Goal: Task Accomplishment & Management: Manage account settings

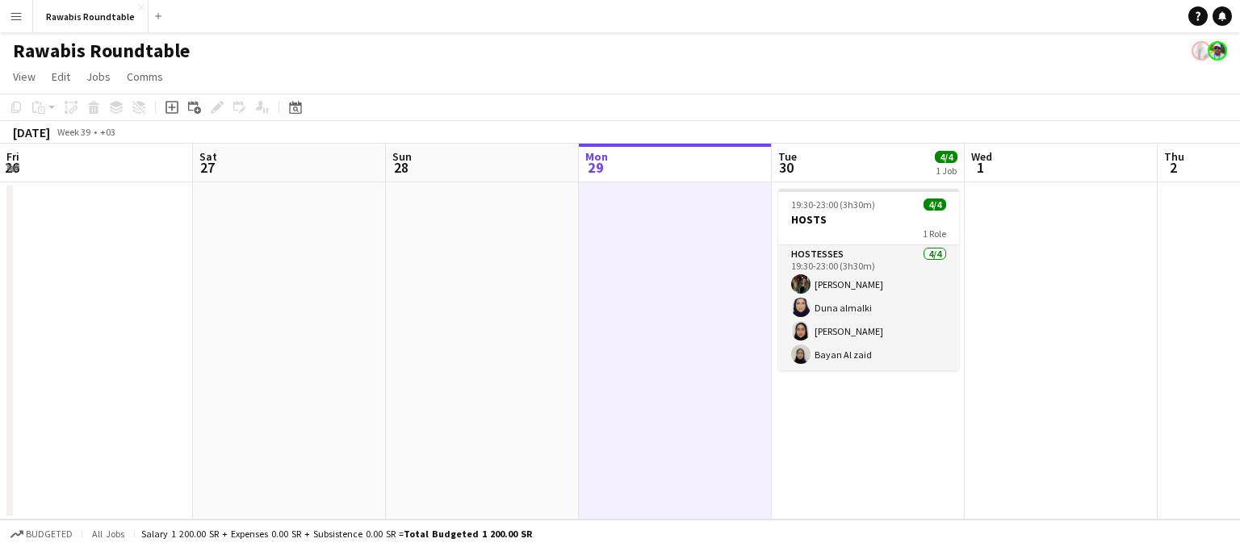
scroll to position [0, 385]
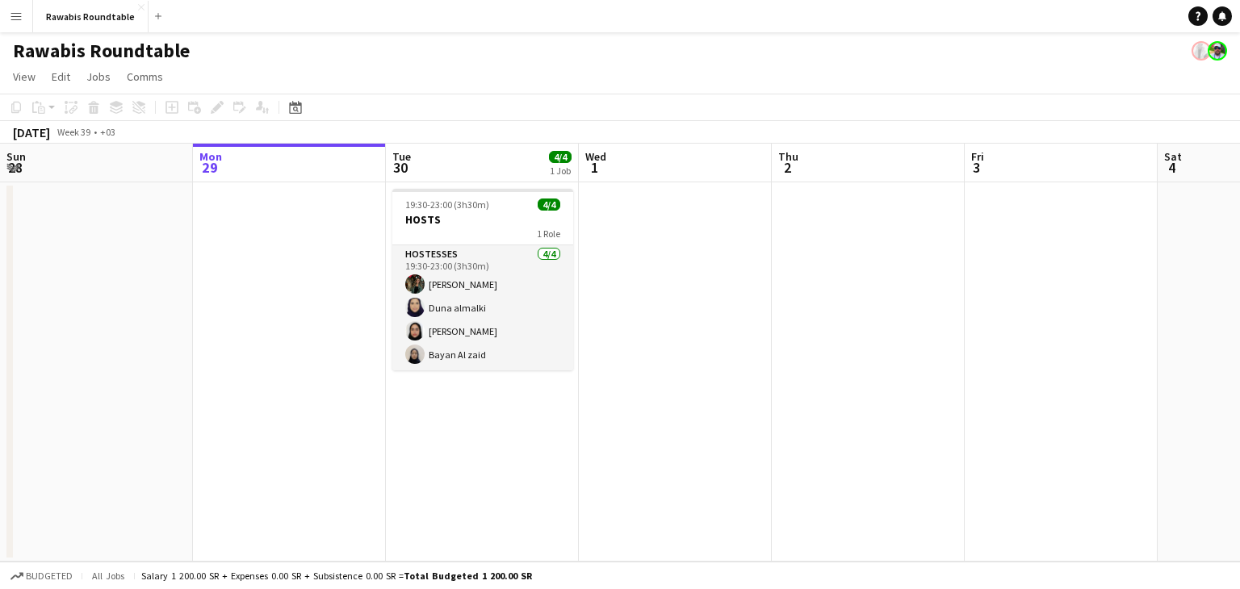
click at [739, 376] on app-date-cell at bounding box center [675, 371] width 193 height 379
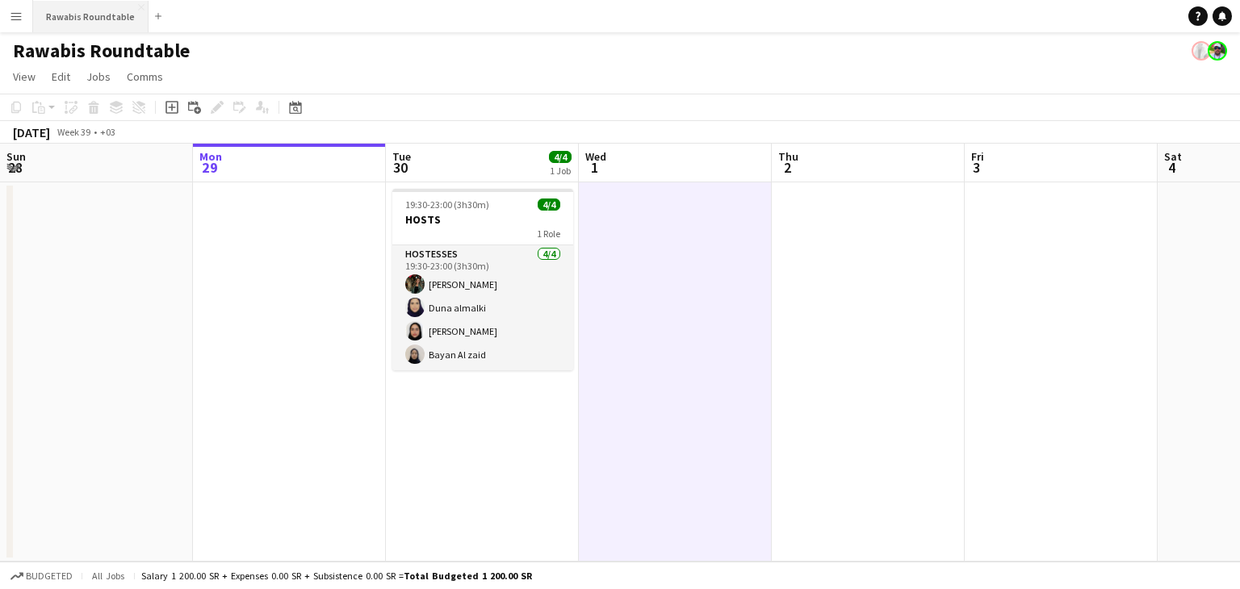
click at [94, 13] on button "Rawabis Roundtable Close" at bounding box center [90, 16] width 115 height 31
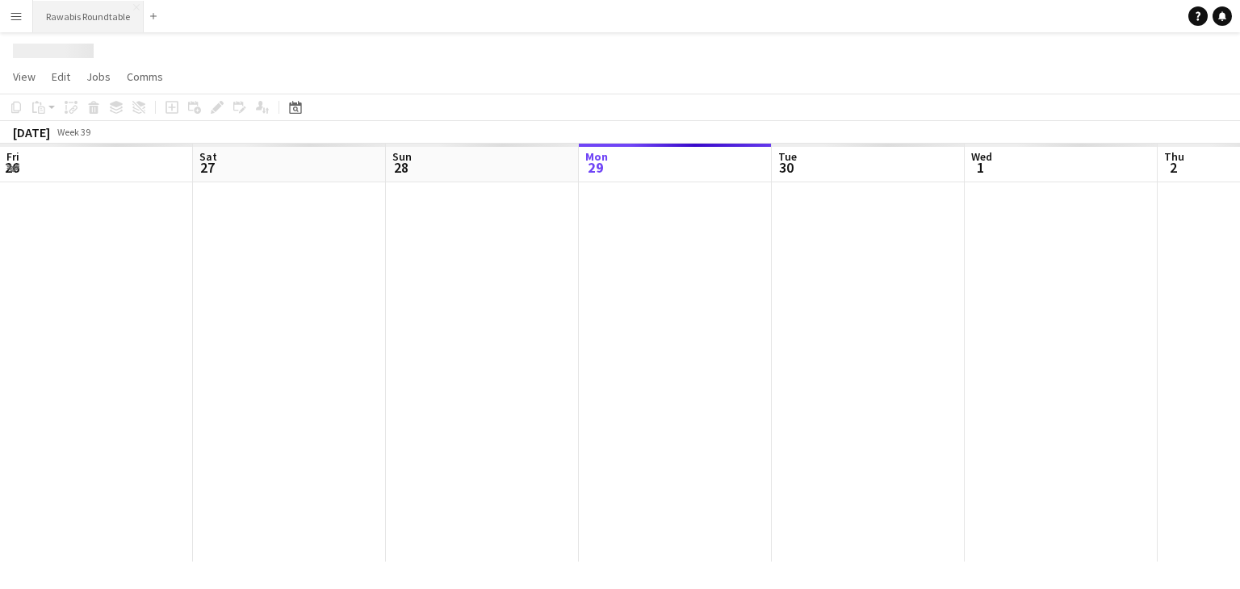
scroll to position [0, 386]
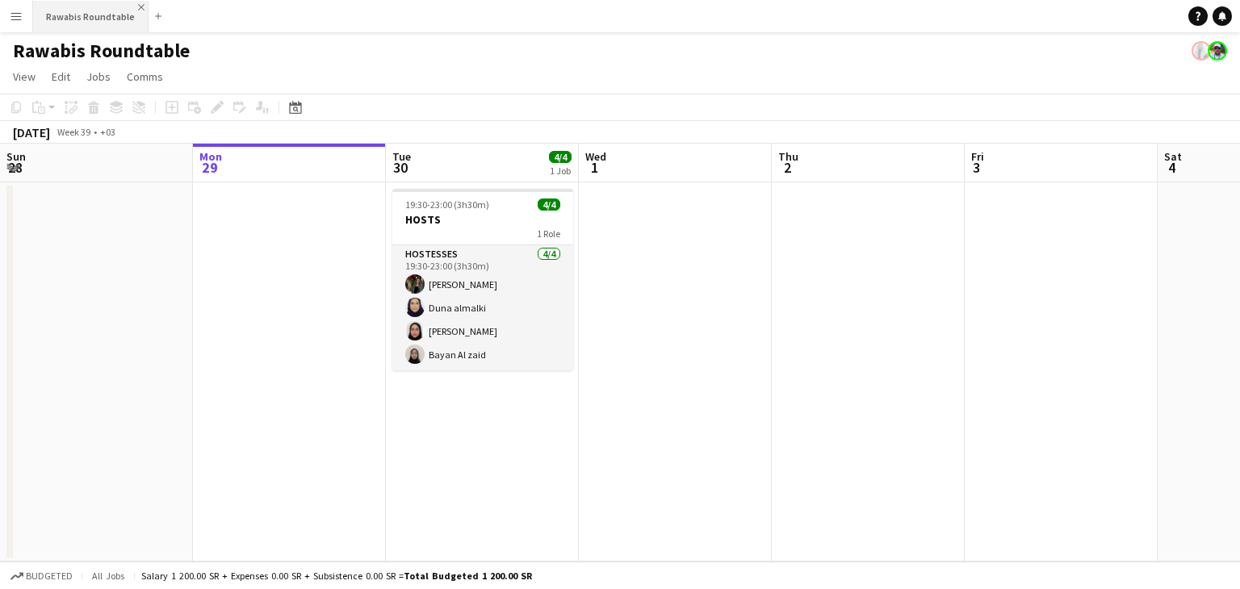
click at [138, 7] on app-icon "Close" at bounding box center [141, 7] width 6 height 6
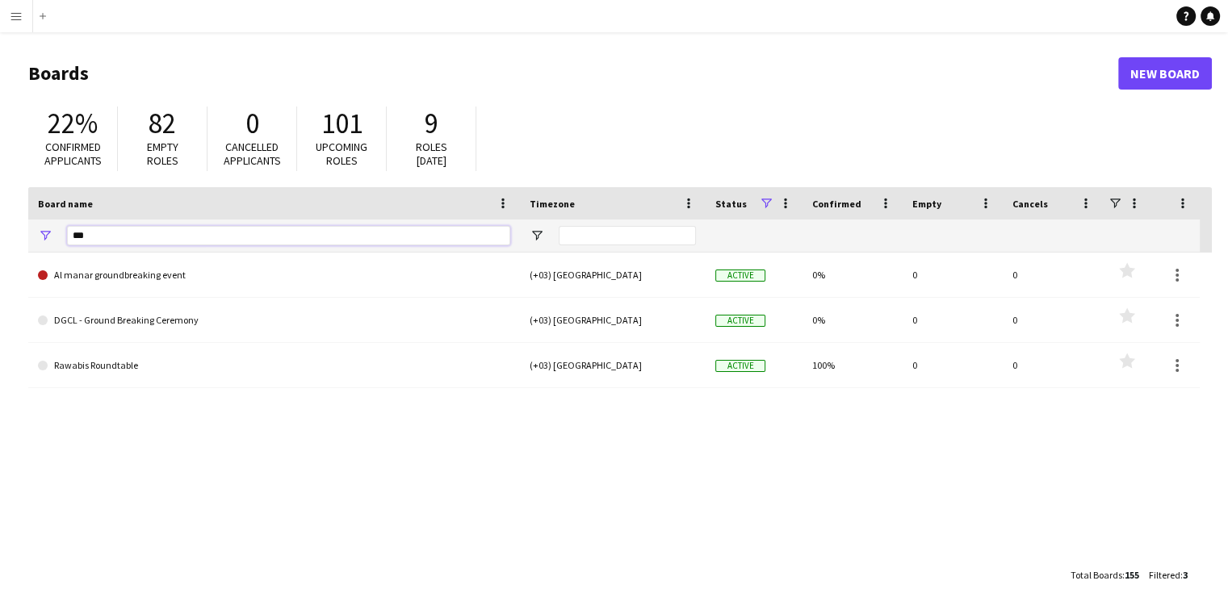
click at [347, 238] on input "***" at bounding box center [288, 235] width 443 height 19
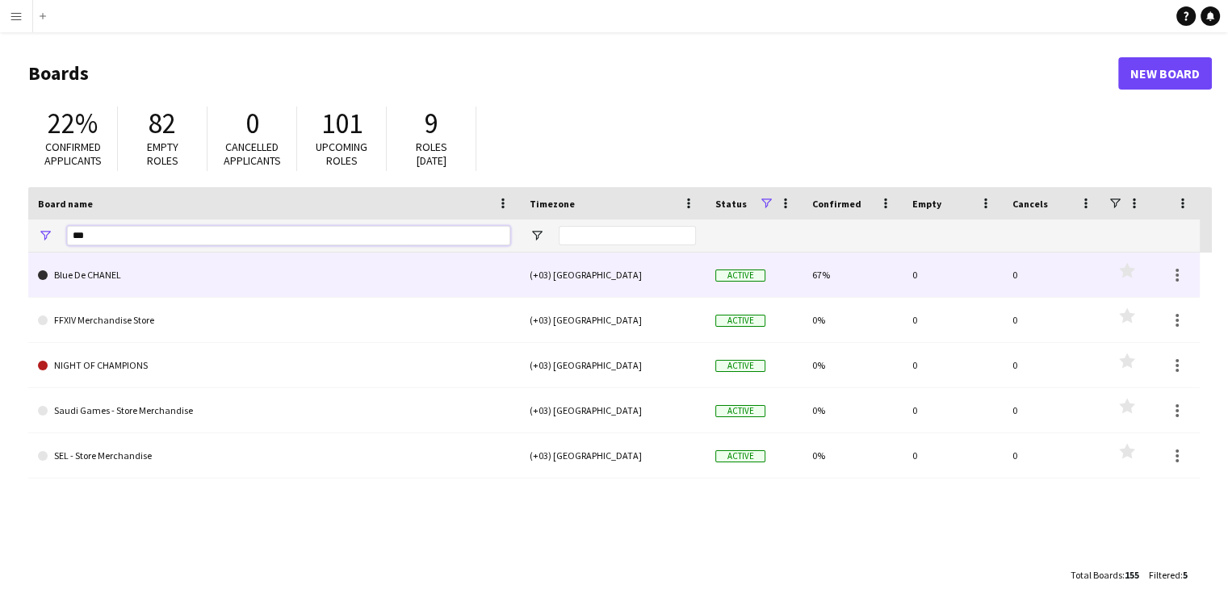
type input "***"
click at [194, 281] on link "Blue De CHANEL" at bounding box center [274, 275] width 472 height 45
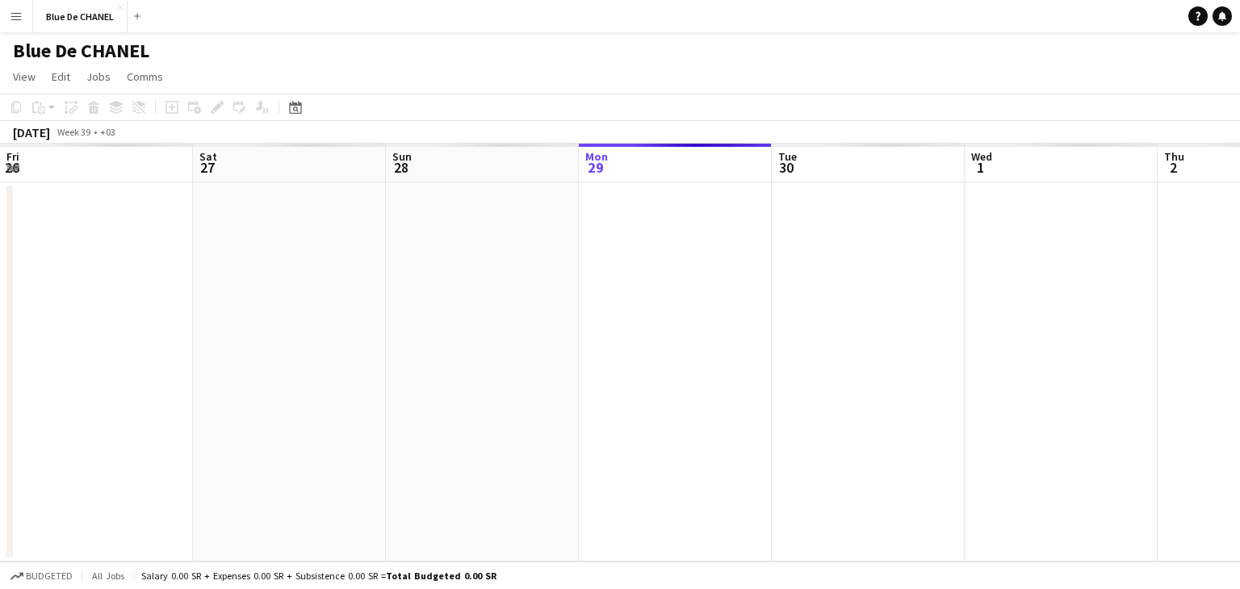
scroll to position [0, 386]
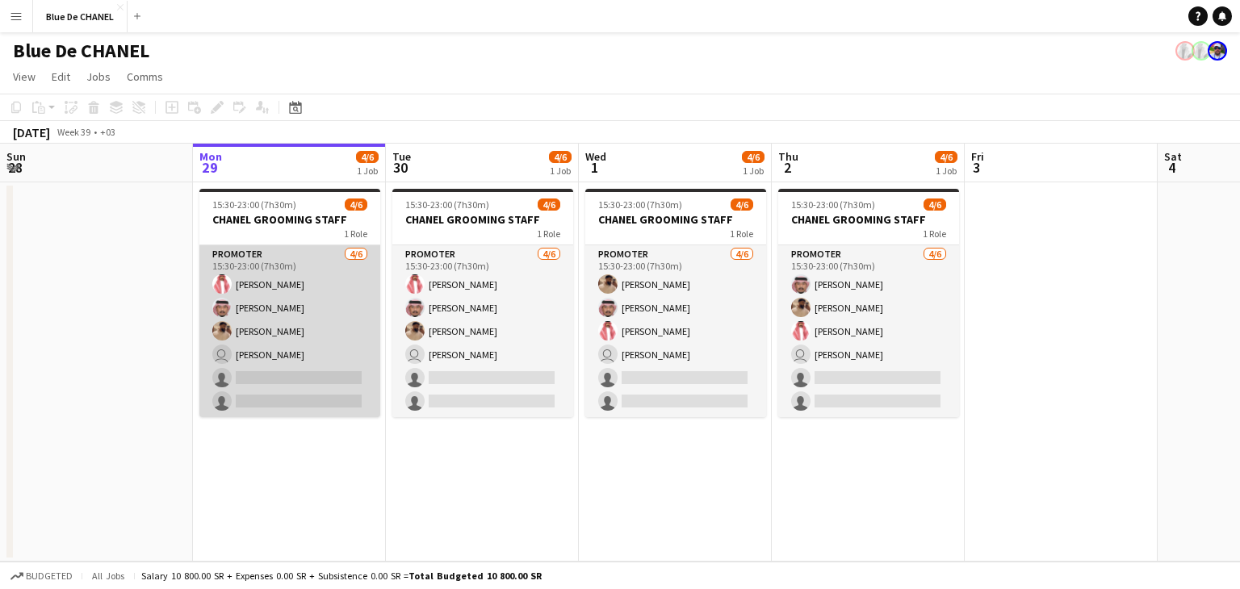
click at [261, 338] on app-card-role "PROMOTER 4/6 15:30-23:00 (7h30m) khalid hazazi Ahmed Jan Waleed Alawadh user Ra…" at bounding box center [289, 331] width 181 height 172
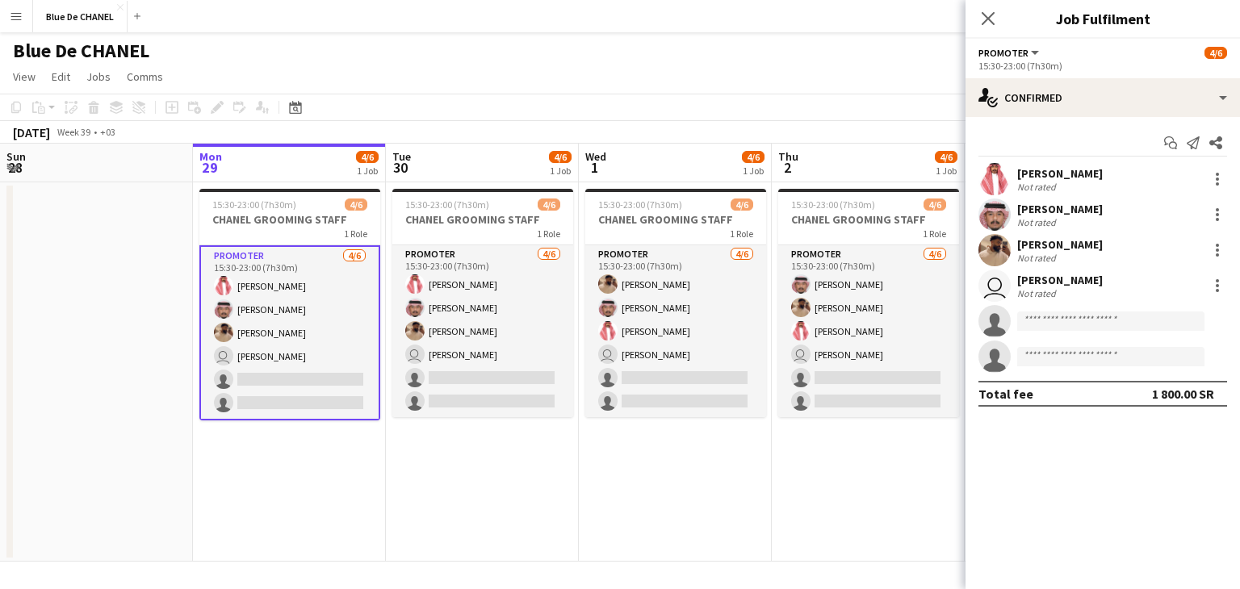
click at [1001, 253] on app-user-avatar at bounding box center [994, 250] width 32 height 32
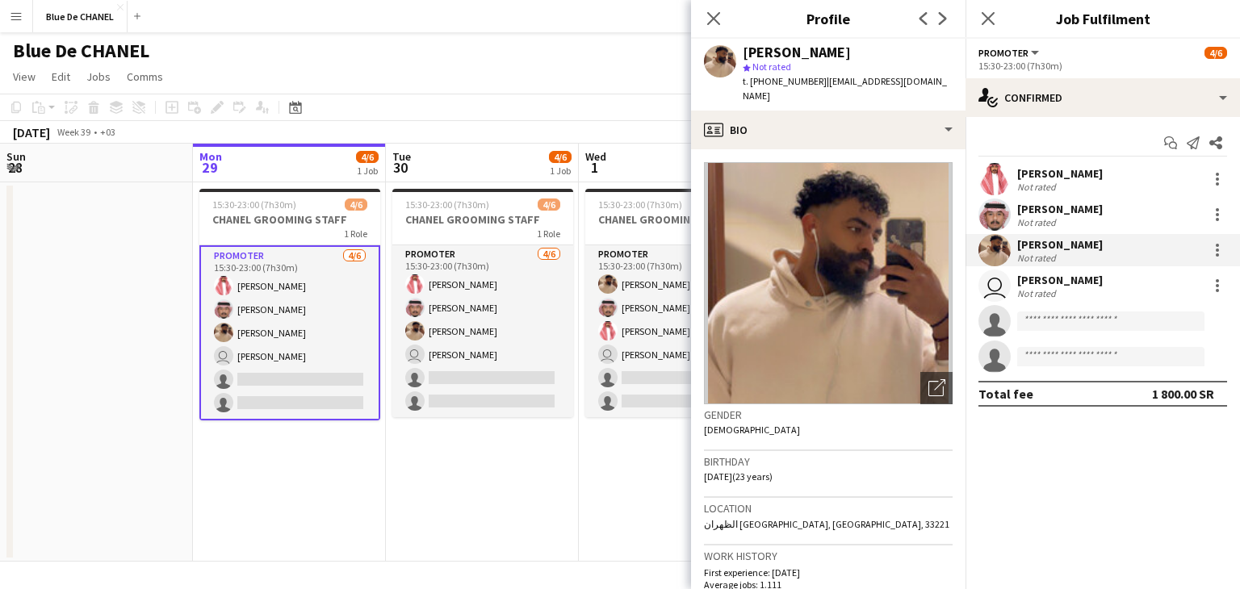
click at [505, 488] on app-date-cell "15:30-23:00 (7h30m) 4/6 CHANEL GROOMING STAFF 1 Role PROMOTER 4/6 15:30-23:00 (…" at bounding box center [482, 371] width 193 height 379
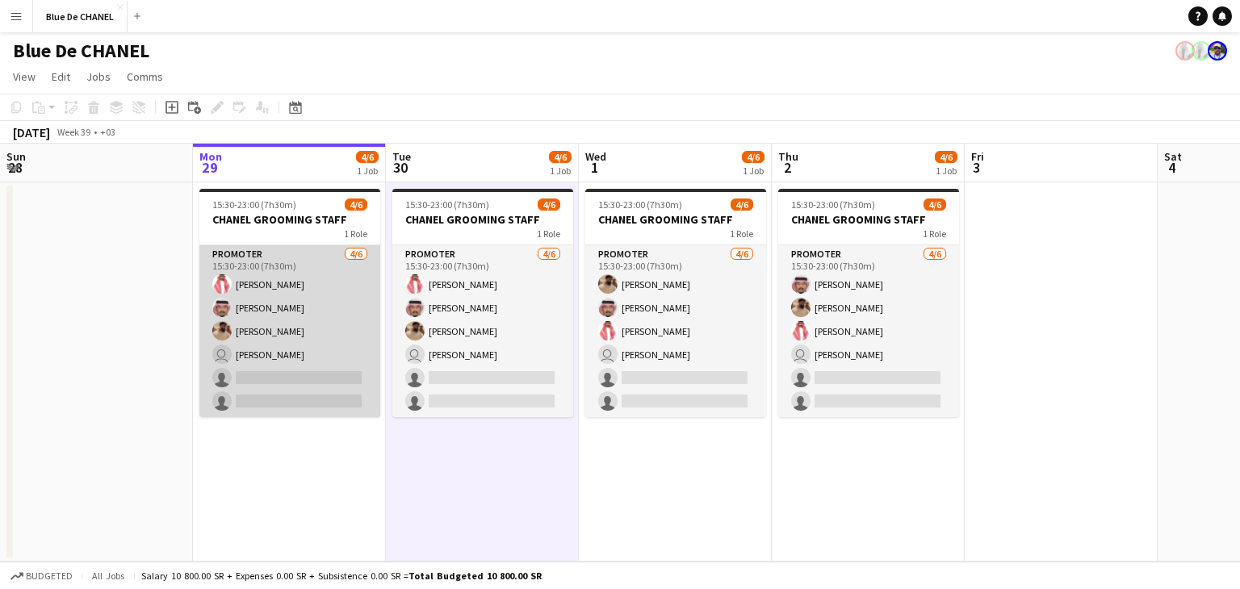
click at [270, 290] on app-card-role "PROMOTER 4/6 15:30-23:00 (7h30m) khalid hazazi Ahmed Jan Waleed Alawadh user Ra…" at bounding box center [289, 331] width 181 height 172
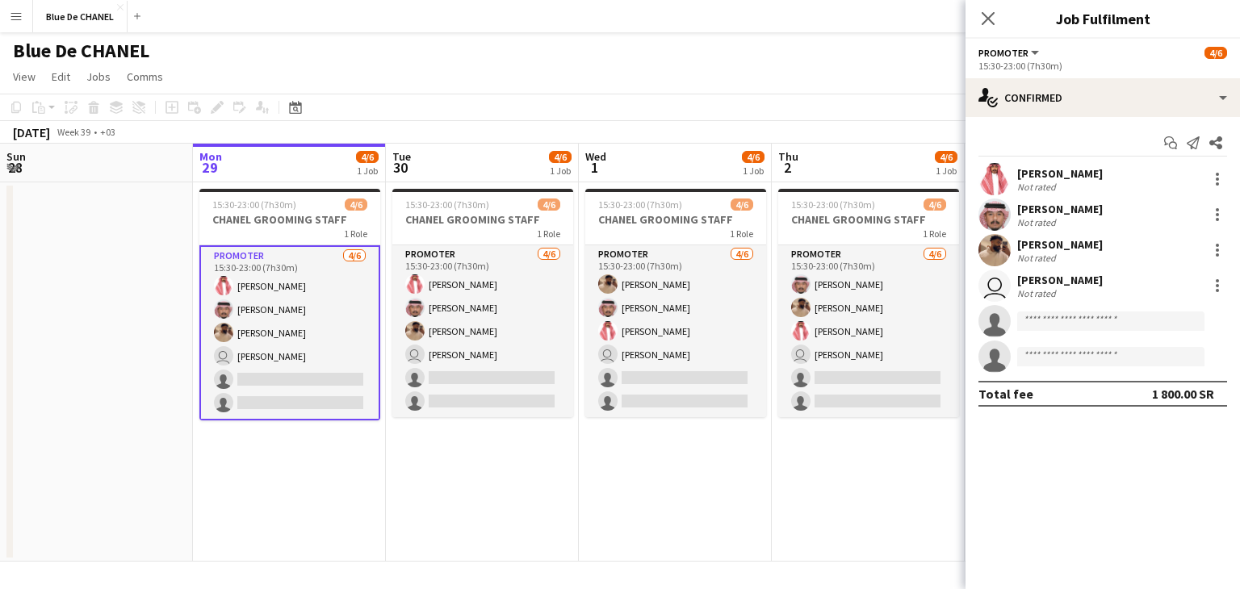
click at [997, 222] on app-user-avatar at bounding box center [994, 215] width 32 height 32
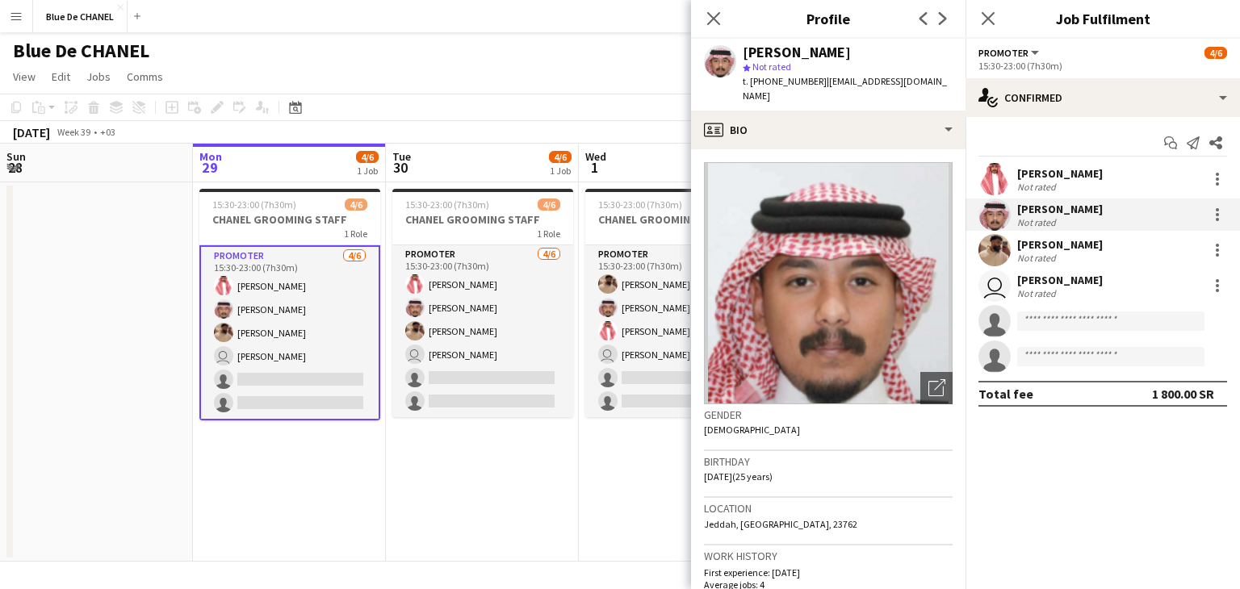
click at [999, 178] on app-user-avatar at bounding box center [994, 179] width 32 height 32
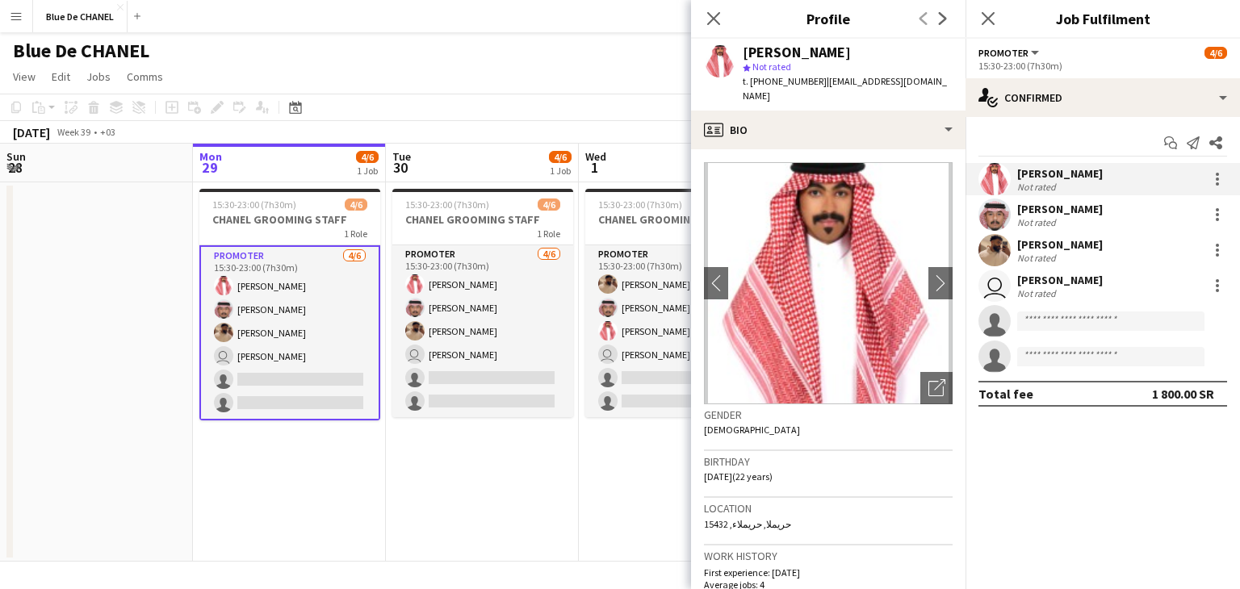
click at [995, 250] on app-user-avatar at bounding box center [994, 250] width 32 height 32
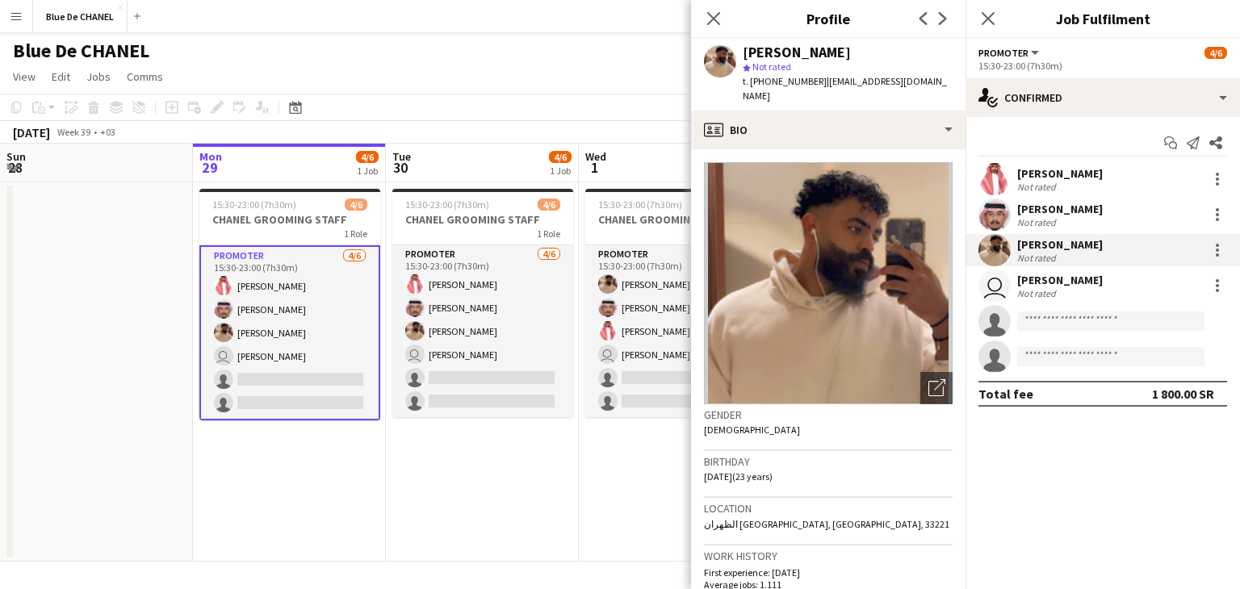
click at [986, 294] on app-user-avatar "user" at bounding box center [994, 286] width 32 height 32
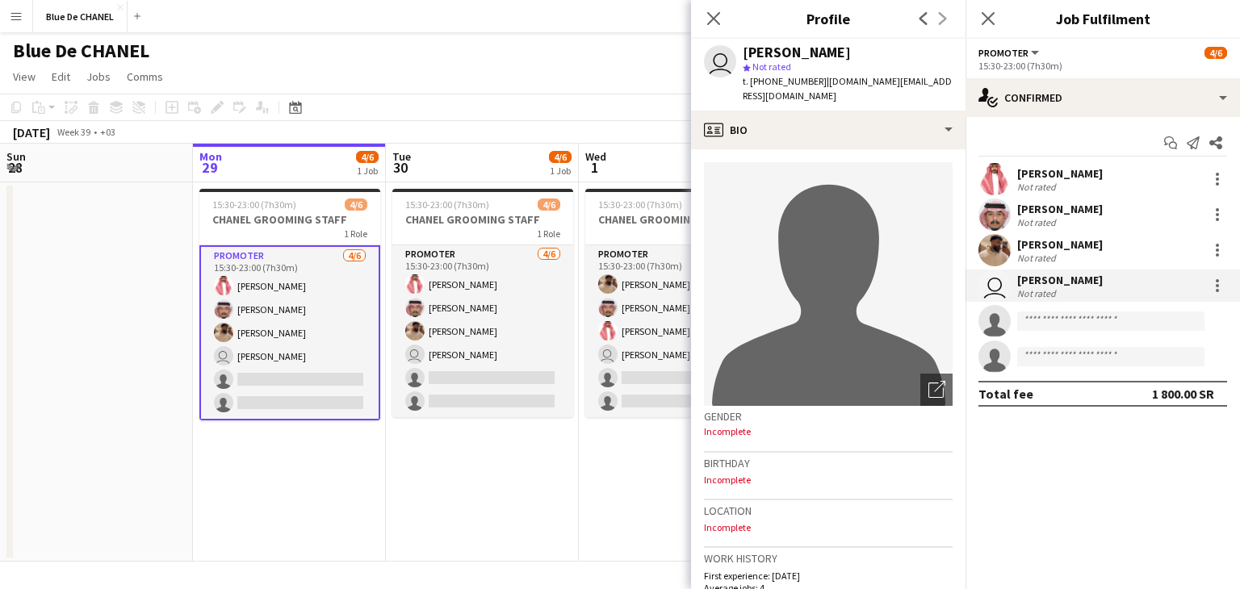
click at [991, 320] on icon at bounding box center [994, 325] width 23 height 23
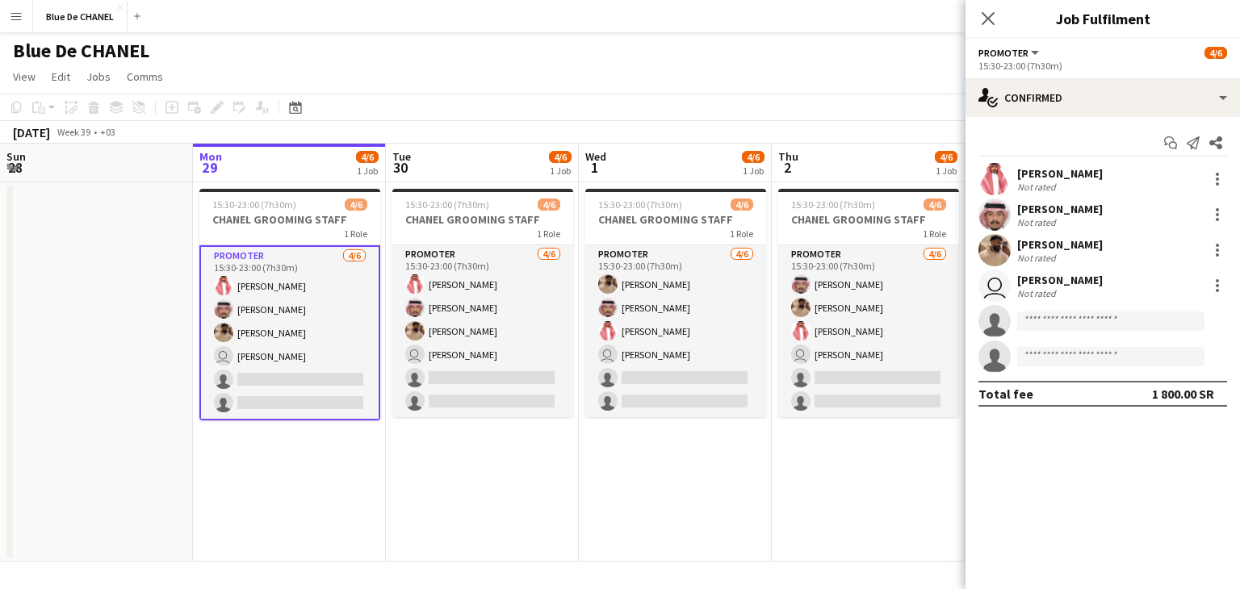
click at [526, 522] on app-date-cell "15:30-23:00 (7h30m) 4/6 CHANEL GROOMING STAFF 1 Role PROMOTER 4/6 15:30-23:00 (…" at bounding box center [482, 371] width 193 height 379
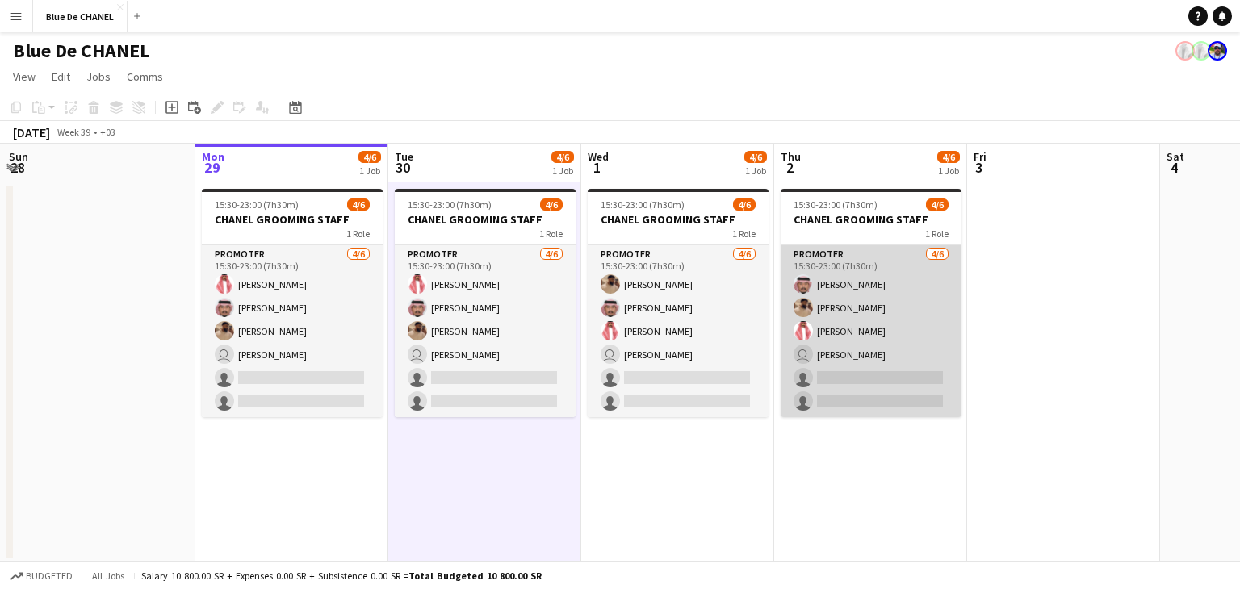
click at [901, 324] on app-card-role "PROMOTER 4/6 15:30-23:00 (7h30m) Ahmed Jan Waleed Alawadh khalid hazazi user Ra…" at bounding box center [871, 331] width 181 height 172
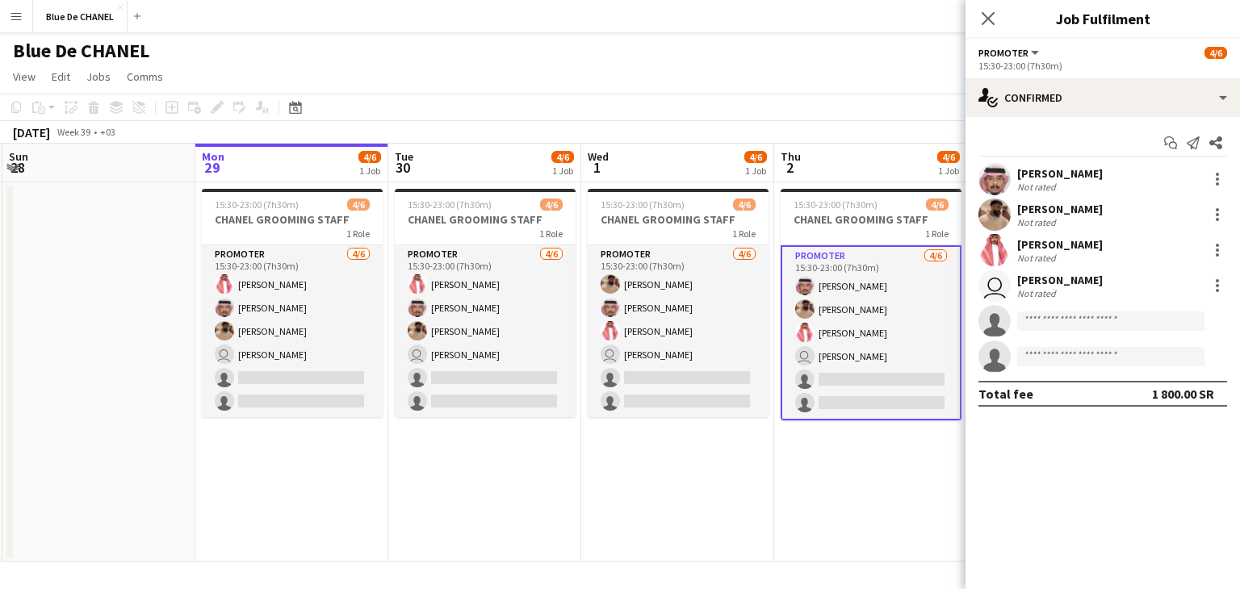
click at [1001, 178] on app-user-avatar at bounding box center [994, 179] width 32 height 32
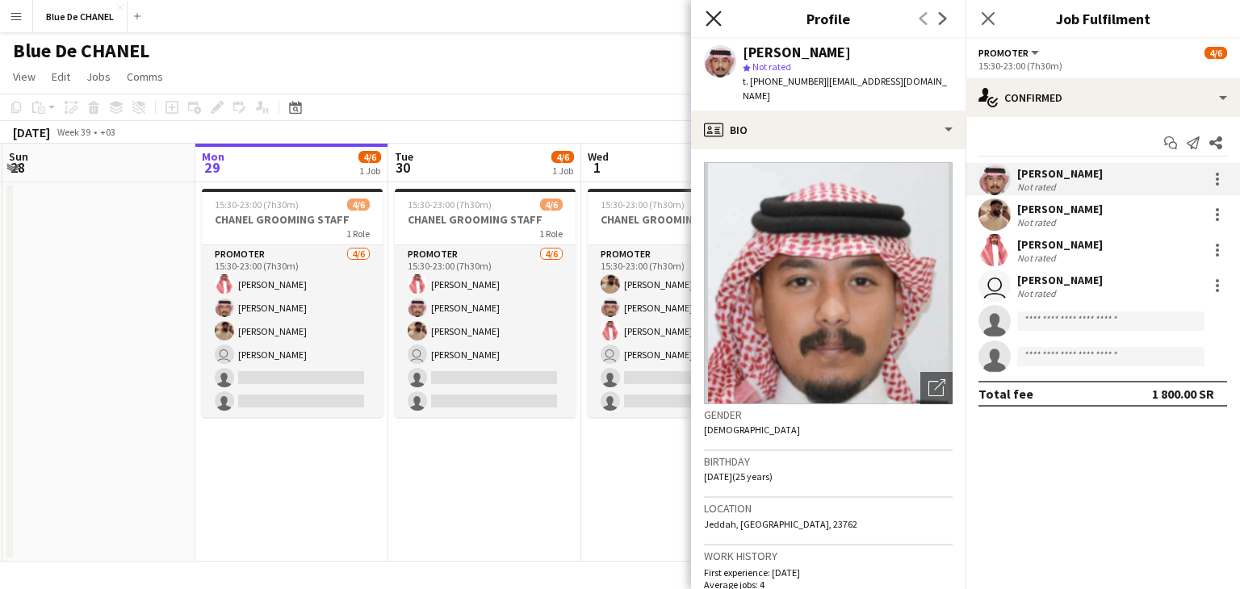
click at [718, 14] on icon at bounding box center [713, 17] width 15 height 15
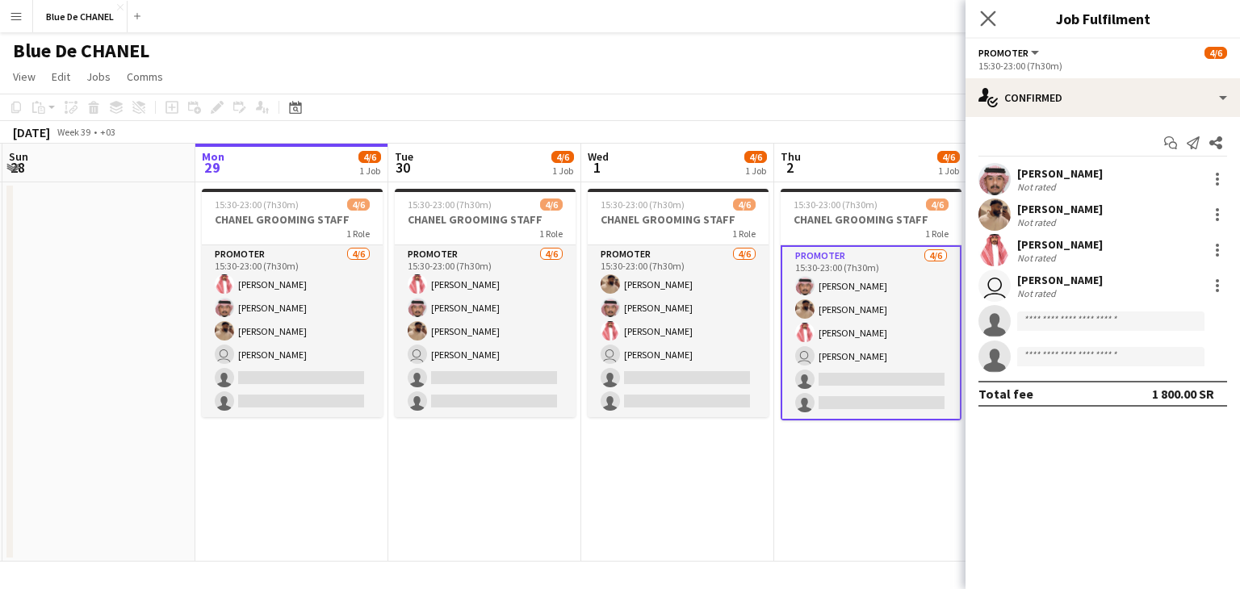
click at [989, 30] on app-icon "Close pop-in" at bounding box center [988, 18] width 23 height 23
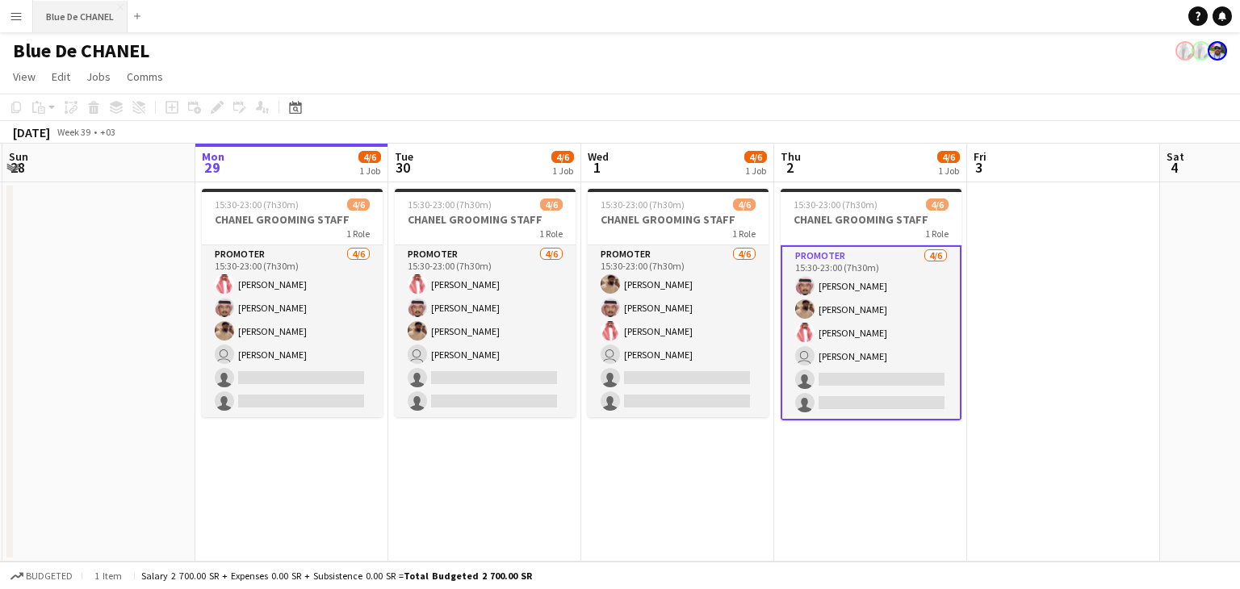
click at [115, 6] on button "Blue De CHANEL Close" at bounding box center [80, 16] width 94 height 31
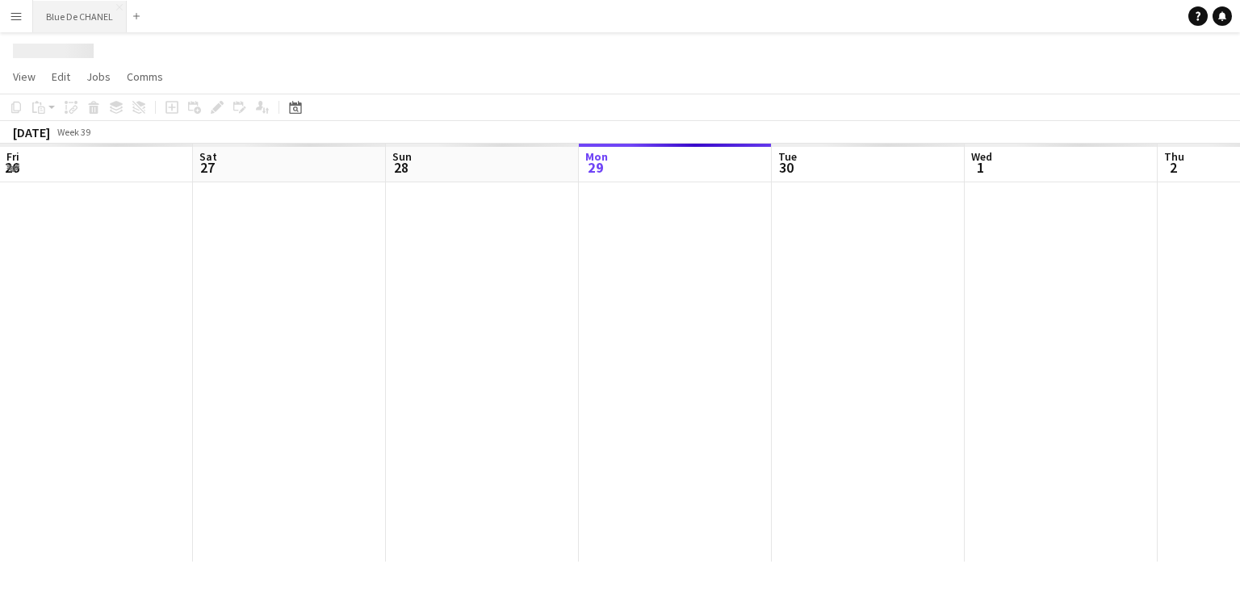
scroll to position [0, 386]
